Goal: Manage account settings

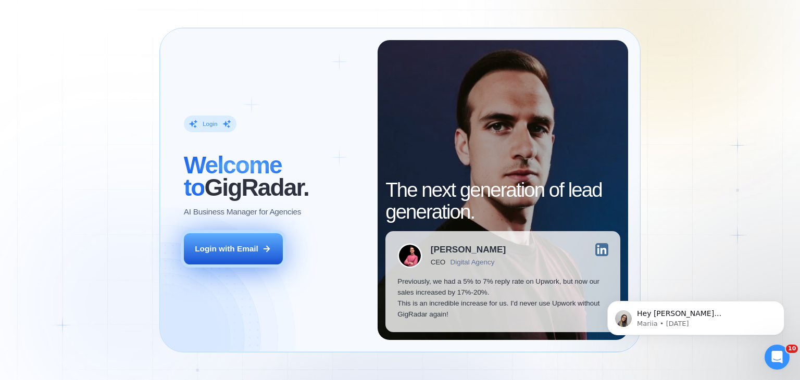
click at [258, 252] on div "Login with Email" at bounding box center [227, 248] width 64 height 11
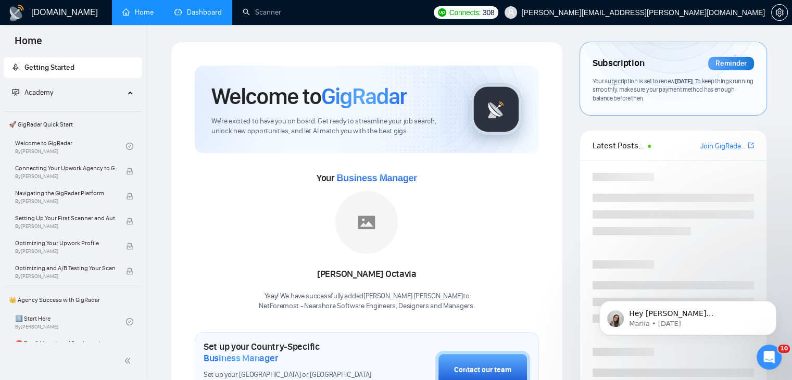
click at [222, 17] on link "Dashboard" at bounding box center [197, 12] width 47 height 9
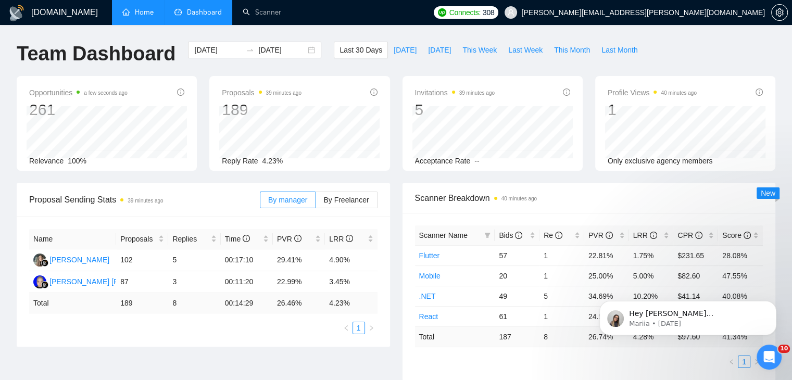
click at [144, 16] on link "Home" at bounding box center [137, 12] width 31 height 9
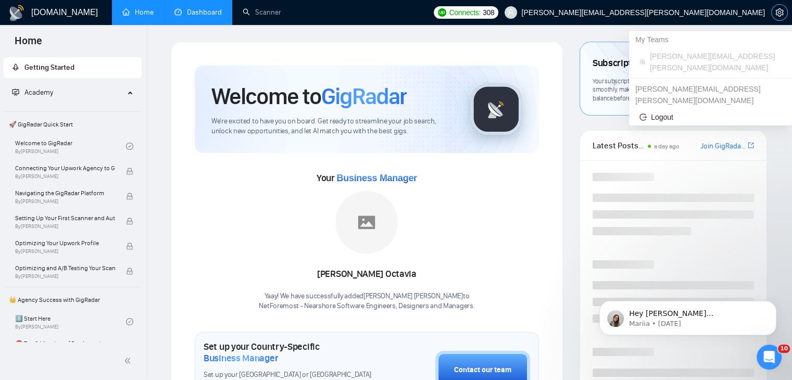
click at [778, 15] on icon "setting" at bounding box center [779, 12] width 8 height 8
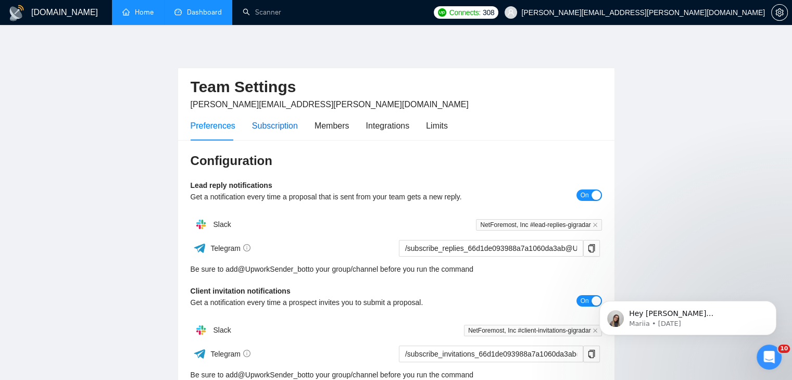
click at [281, 128] on div "Subscription" at bounding box center [275, 125] width 46 height 13
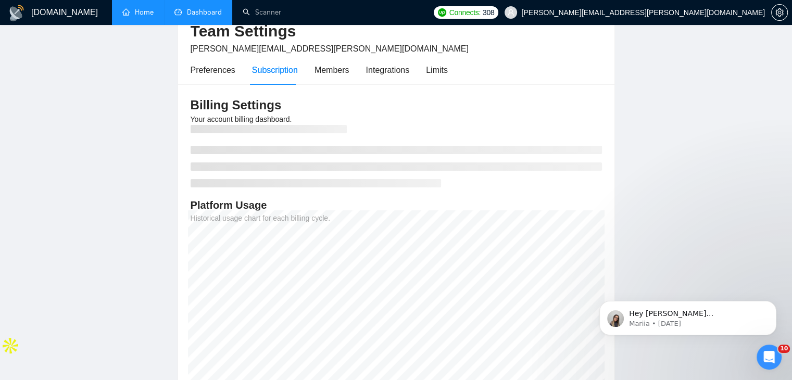
scroll to position [44, 0]
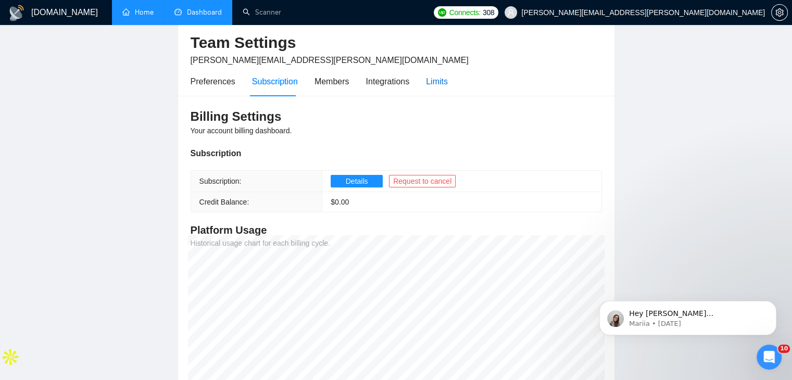
click at [437, 81] on div "Limits" at bounding box center [437, 81] width 22 height 13
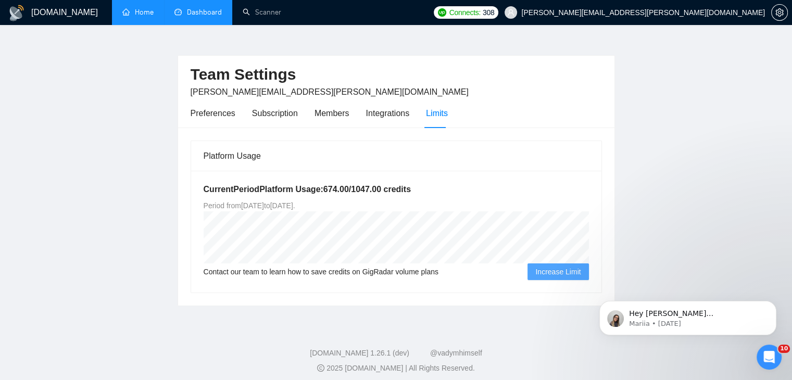
scroll to position [18, 0]
